Goal: Communication & Community: Share content

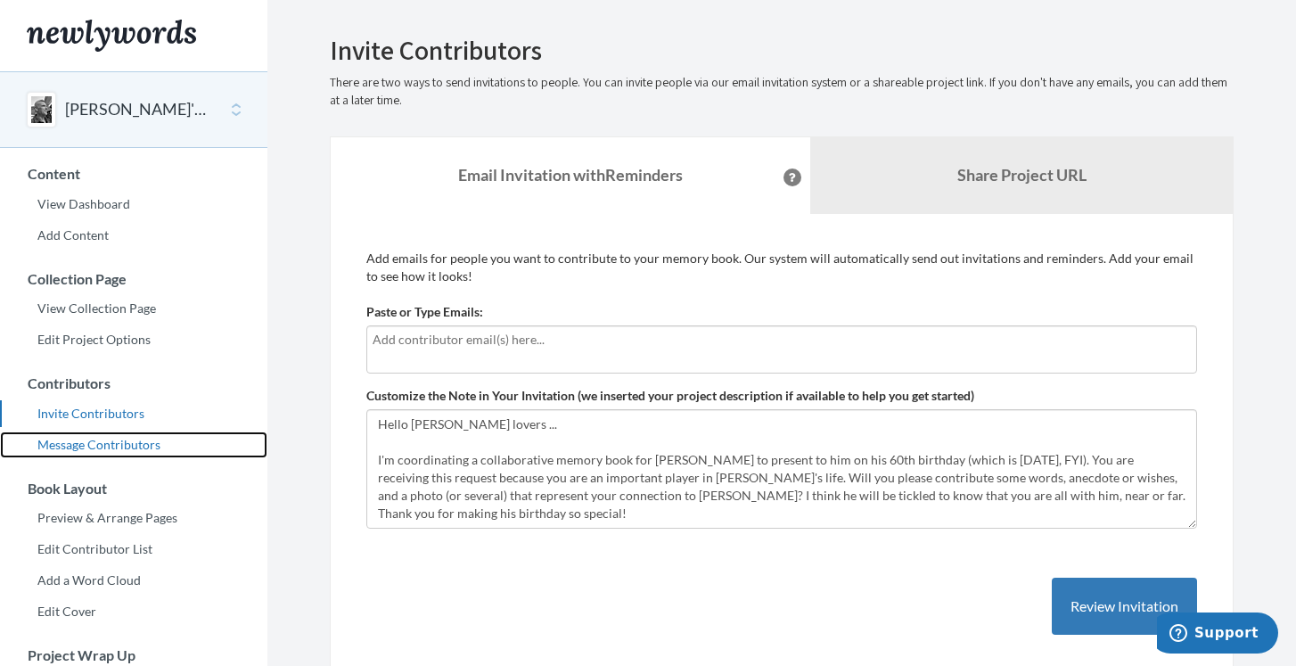
click at [141, 438] on link "Message Contributors" at bounding box center [133, 445] width 267 height 27
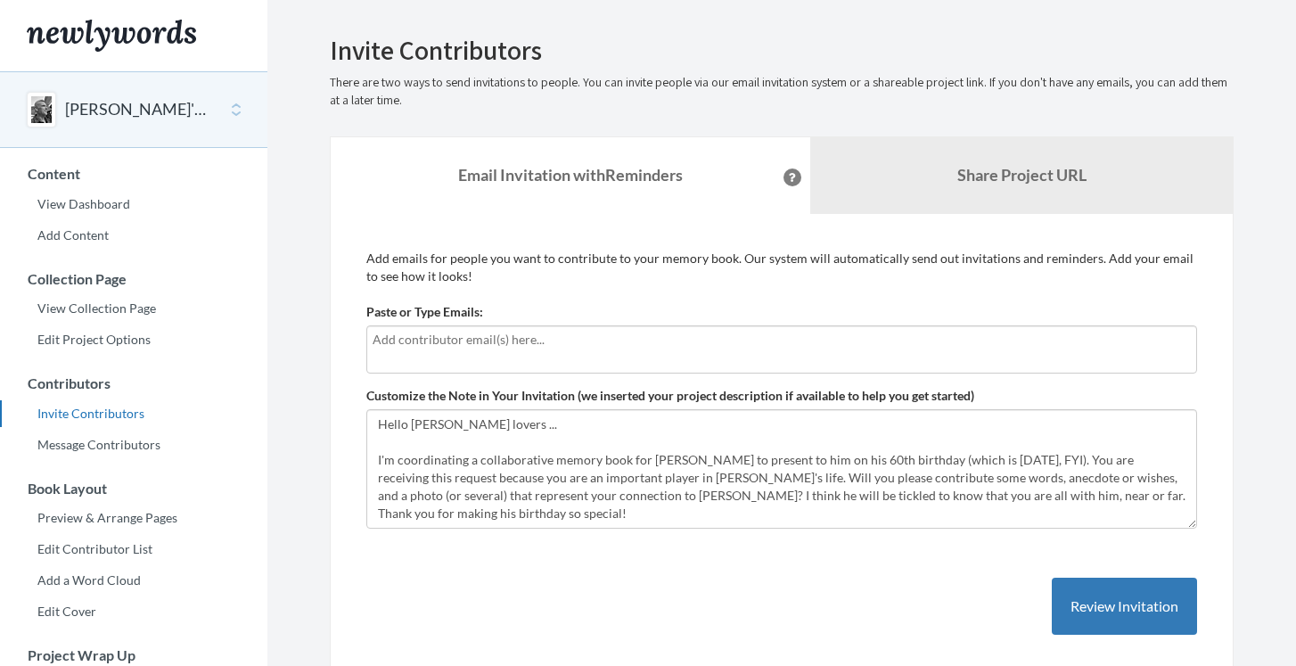
click at [389, 349] on div at bounding box center [781, 349] width 831 height 48
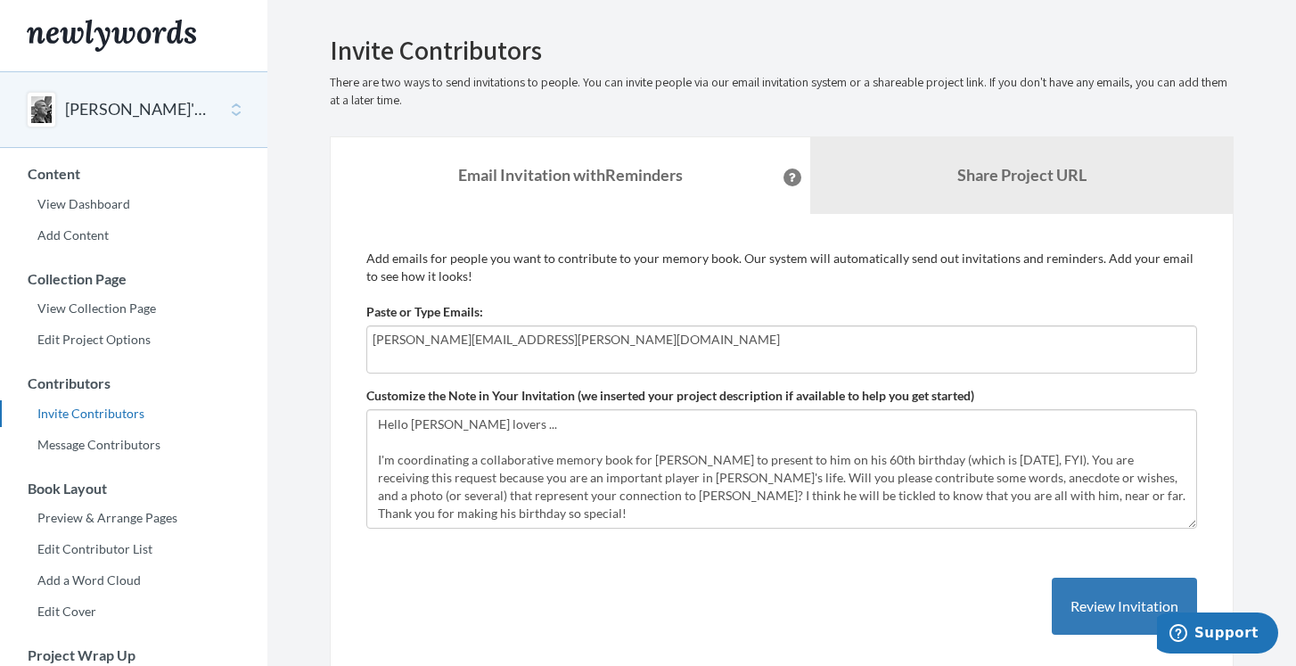
type input "[PERSON_NAME][EMAIL_ADDRESS][PERSON_NAME][DOMAIN_NAME]"
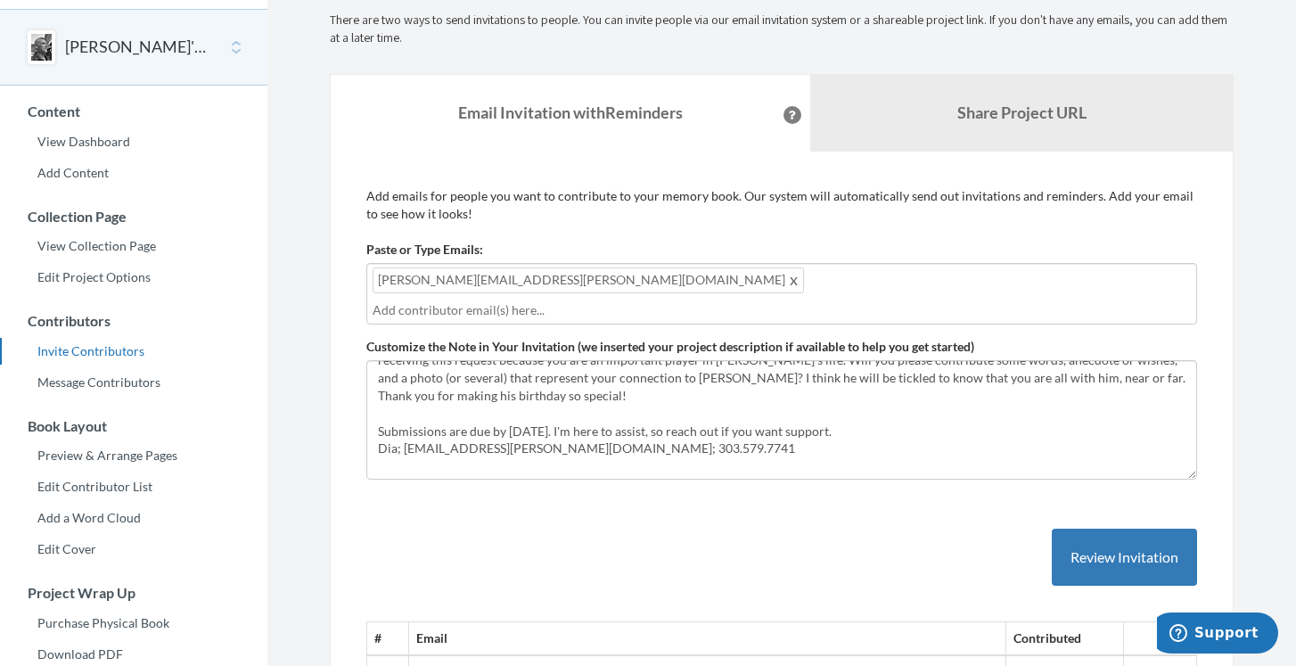
scroll to position [71, 0]
click at [1099, 530] on button "Review Invitation" at bounding box center [1124, 558] width 145 height 58
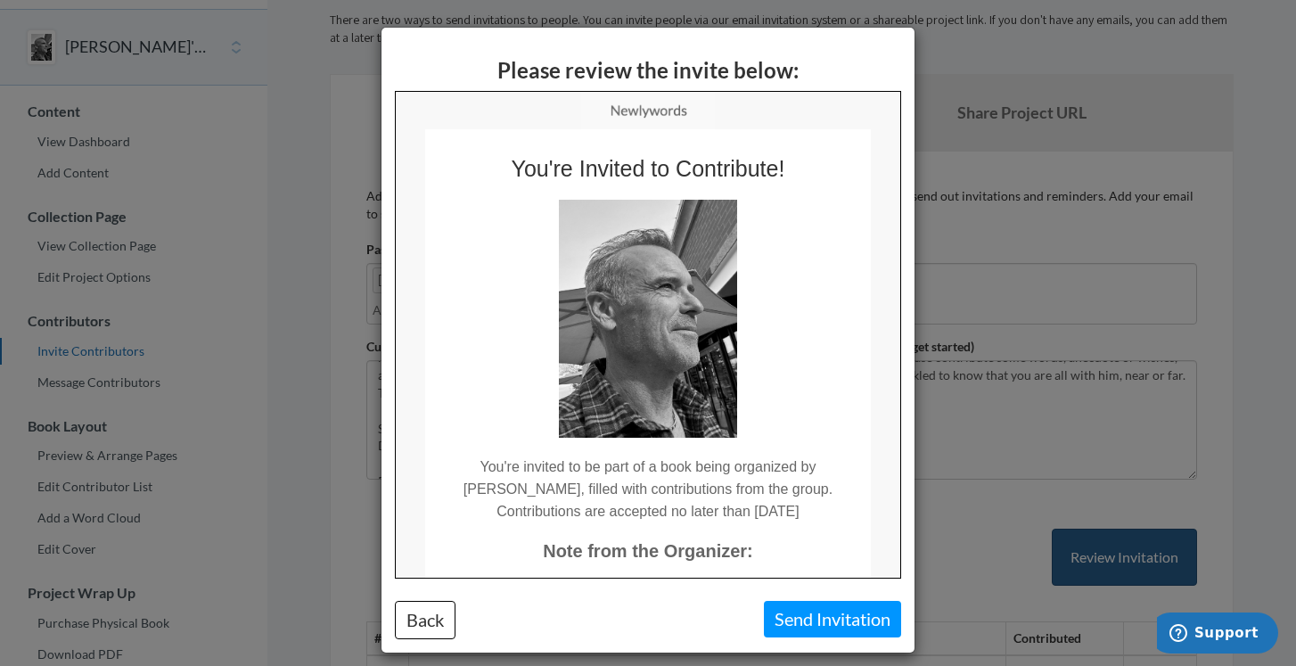
scroll to position [0, 0]
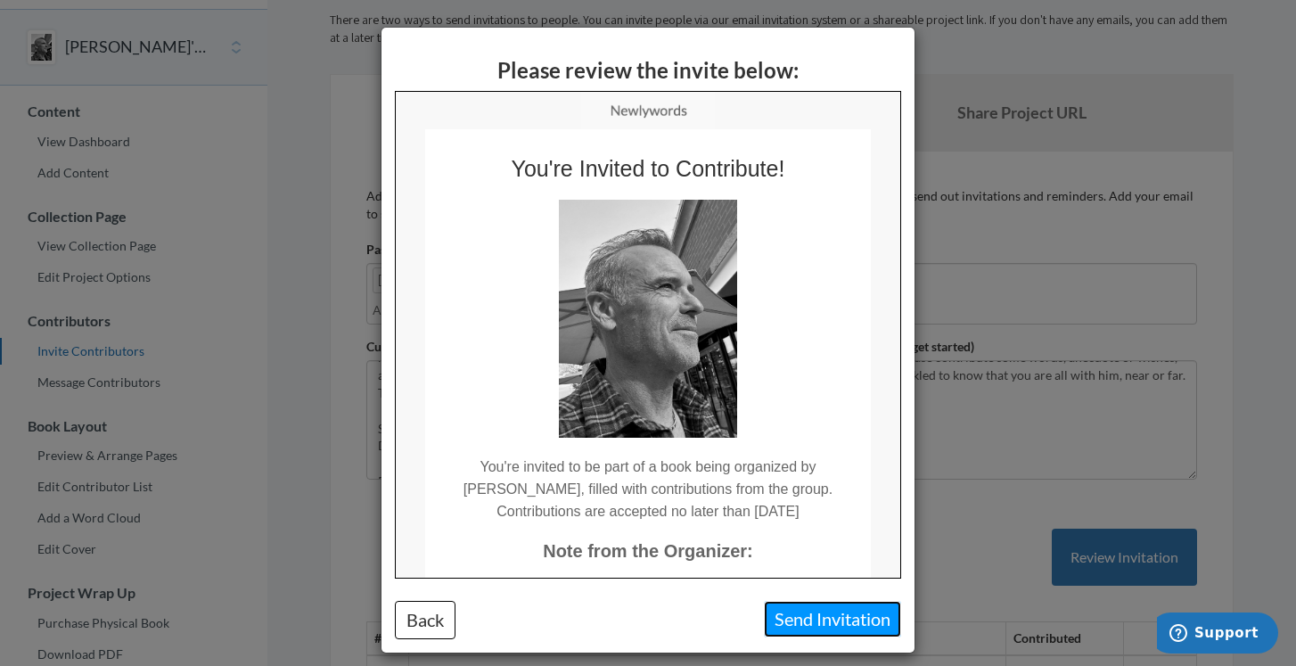
click at [794, 619] on button "Send Invitation" at bounding box center [832, 619] width 137 height 37
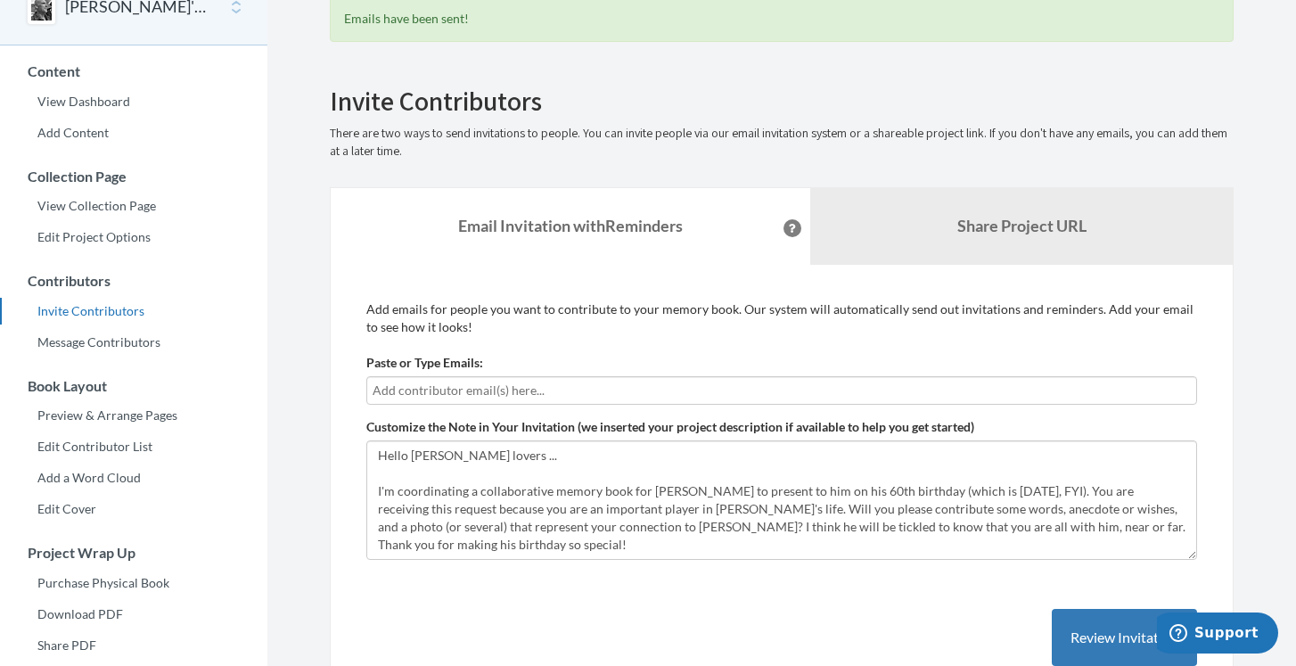
click at [478, 384] on input "text" at bounding box center [782, 391] width 818 height 20
type input "[EMAIL_ADDRESS][DOMAIN_NAME]"
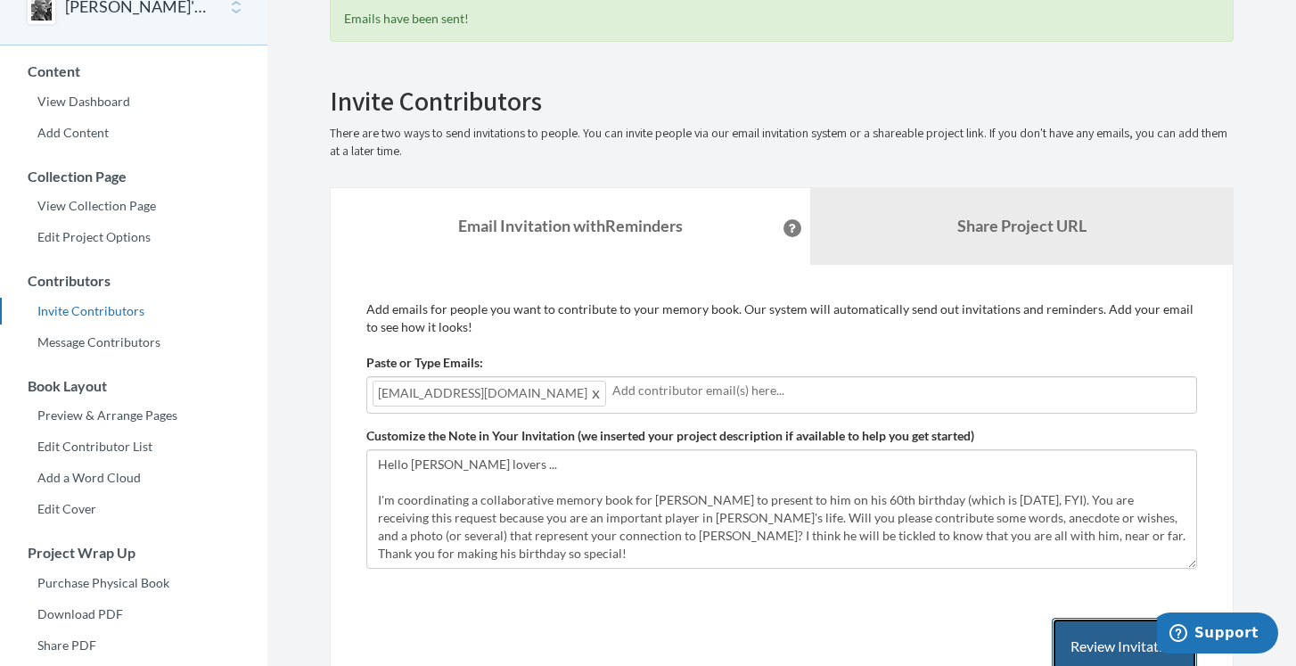
click at [1073, 633] on button "Review Invitation" at bounding box center [1124, 647] width 145 height 58
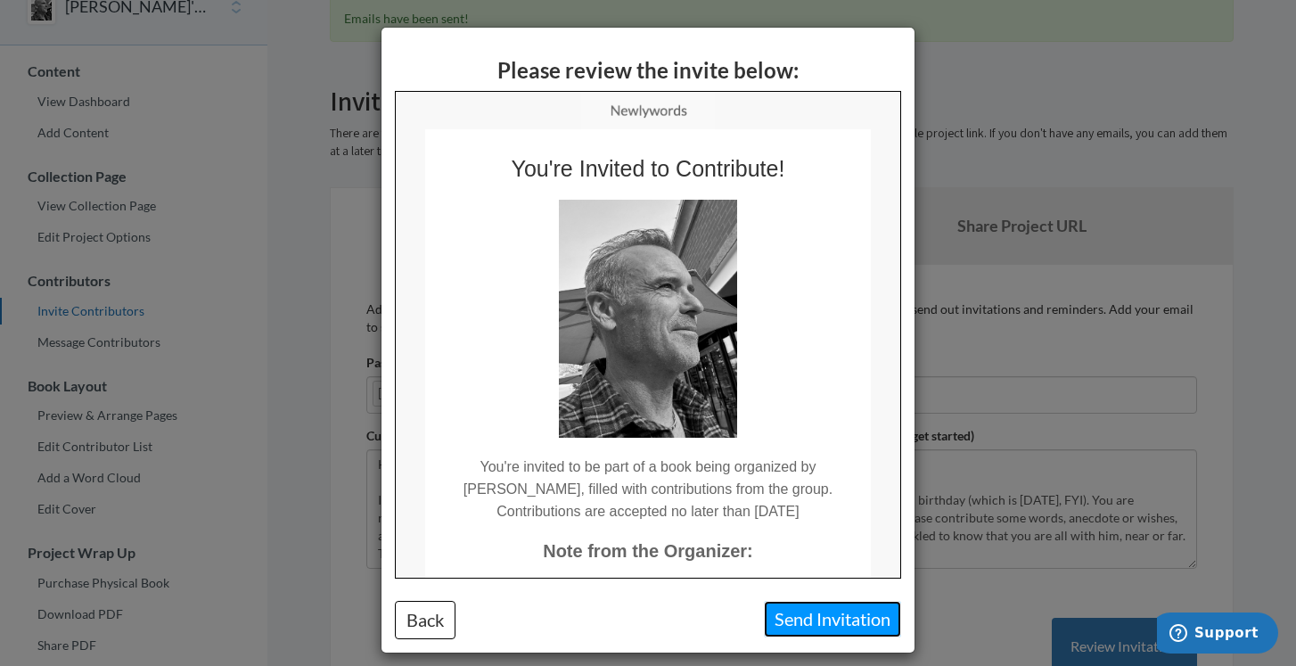
click at [818, 618] on button "Send Invitation" at bounding box center [832, 619] width 137 height 37
